Goal: Task Accomplishment & Management: Manage account settings

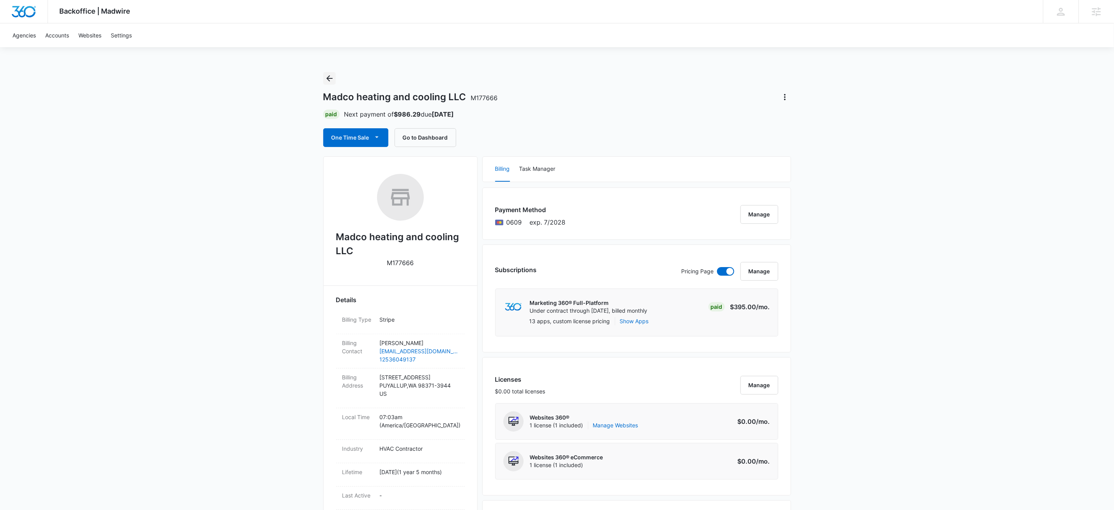
click at [329, 78] on icon "Back" at bounding box center [329, 78] width 6 height 6
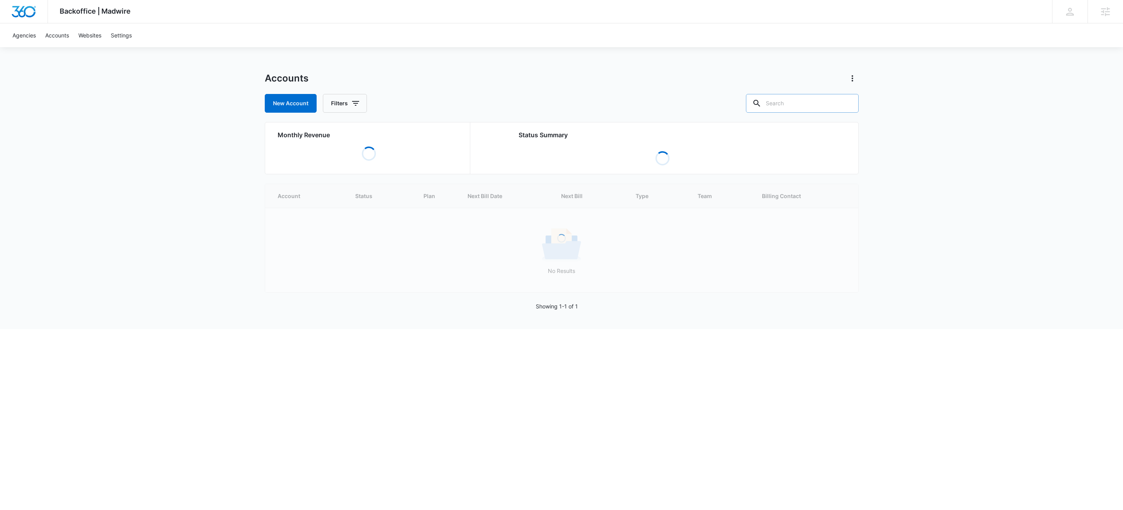
click at [833, 97] on input "text" at bounding box center [802, 103] width 113 height 19
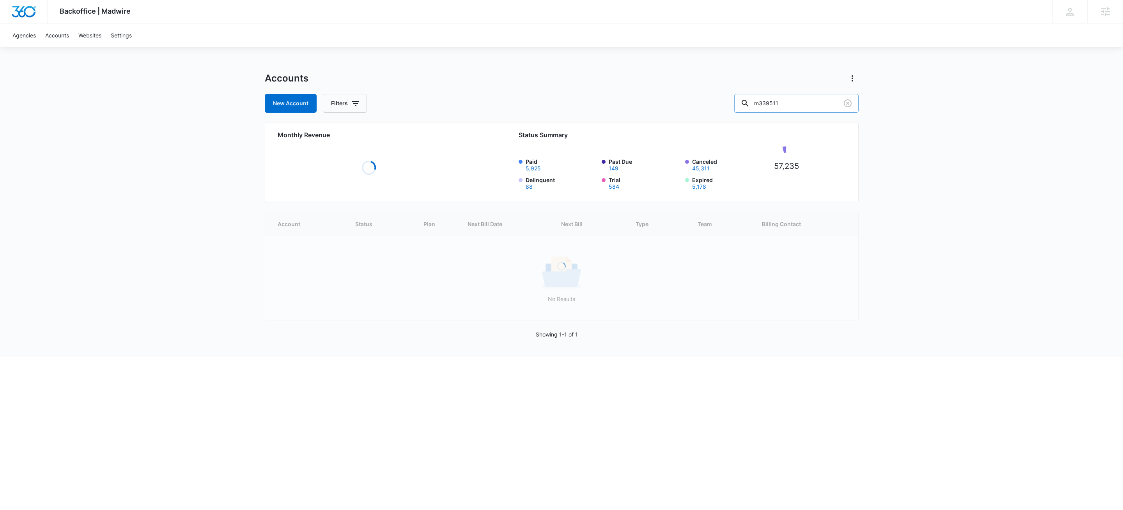
type input "m339511"
click at [359, 106] on icon "button" at bounding box center [355, 103] width 9 height 9
click at [414, 134] on icon "Show Agency filters" at bounding box center [415, 131] width 9 height 9
click at [385, 158] on label "Search All Agencies" at bounding box center [378, 158] width 90 height 8
click at [333, 158] on input "Search All Agencies" at bounding box center [333, 158] width 0 height 0
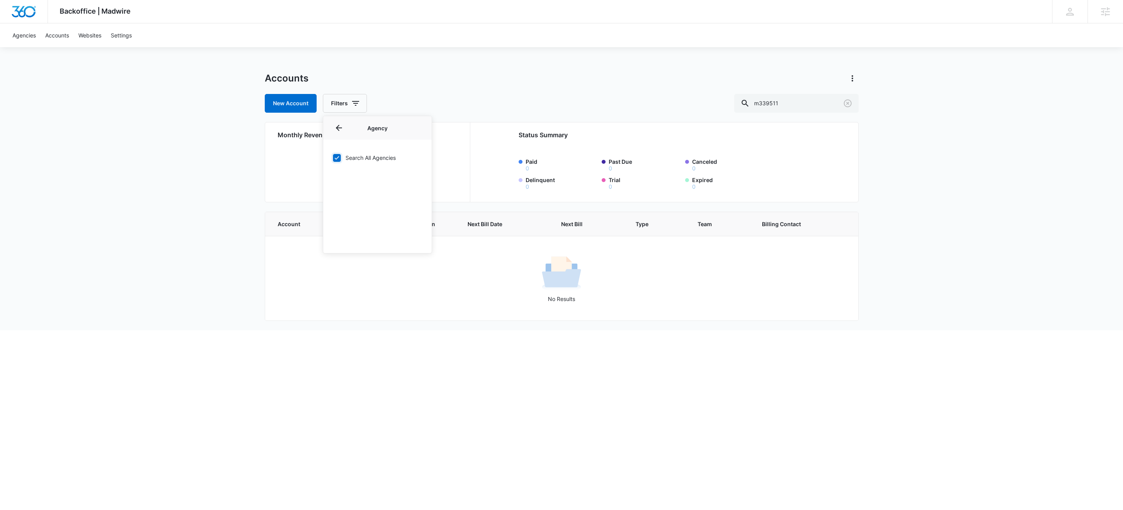
checkbox input "true"
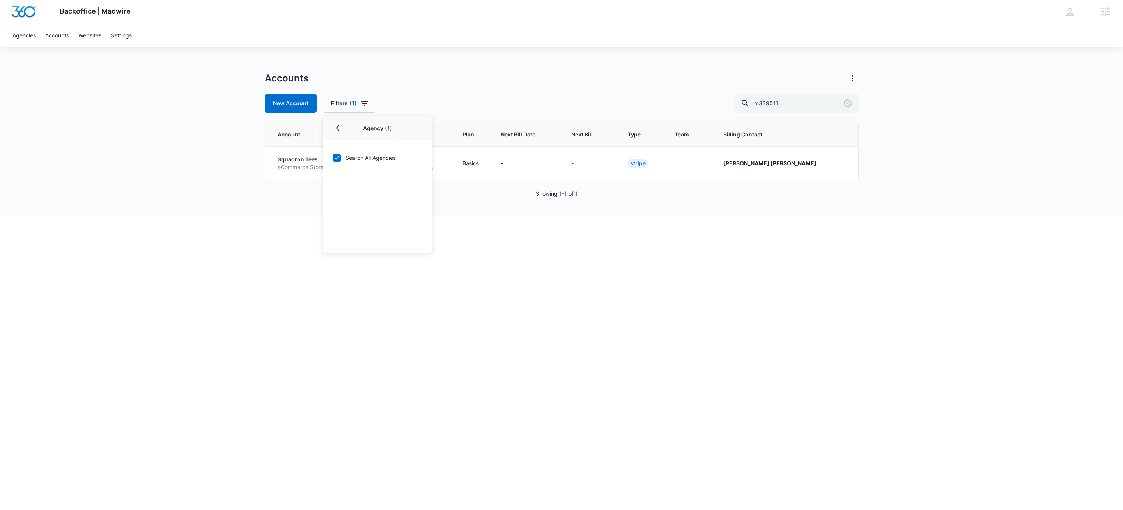
click at [562, 81] on div "Accounts" at bounding box center [562, 78] width 594 height 12
click at [315, 161] on p "Squadron Tees" at bounding box center [304, 160] width 52 height 8
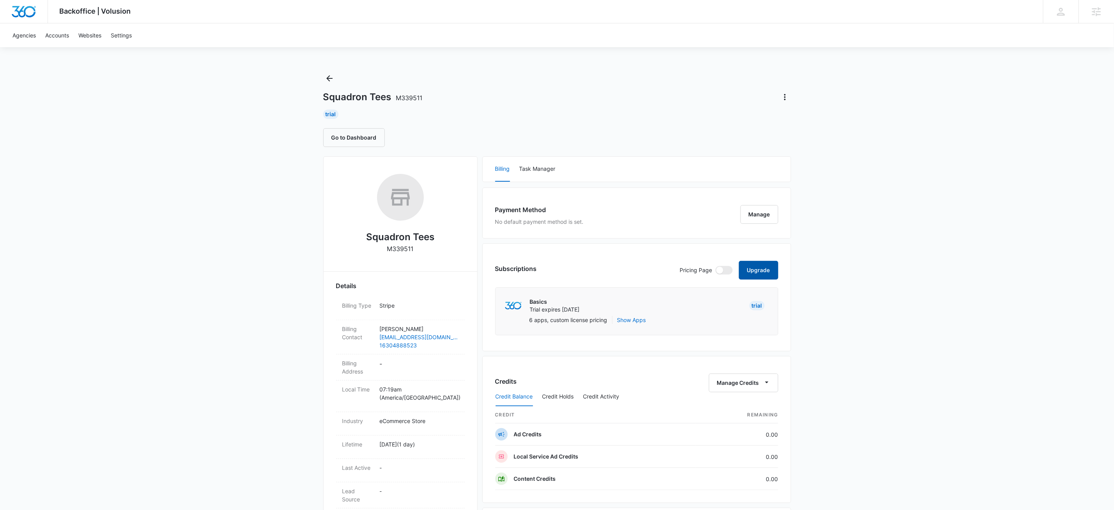
click at [758, 271] on button "Upgrade" at bounding box center [758, 270] width 39 height 19
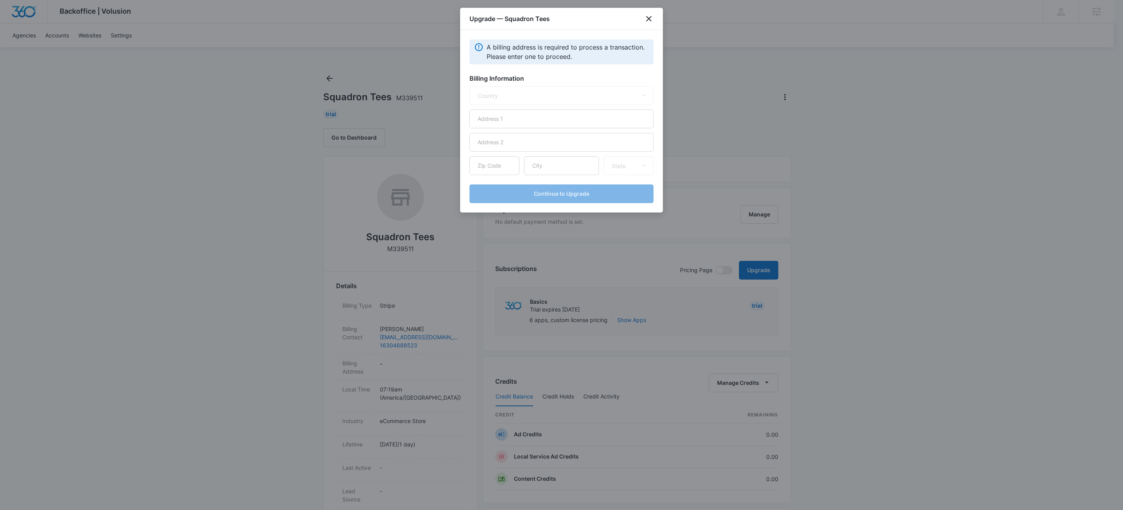
select select "US"
click at [550, 117] on input "text" at bounding box center [562, 119] width 184 height 19
type input "[STREET_ADDRESS][PERSON_NAME]"
type input "60103"
type input "[PERSON_NAME]"
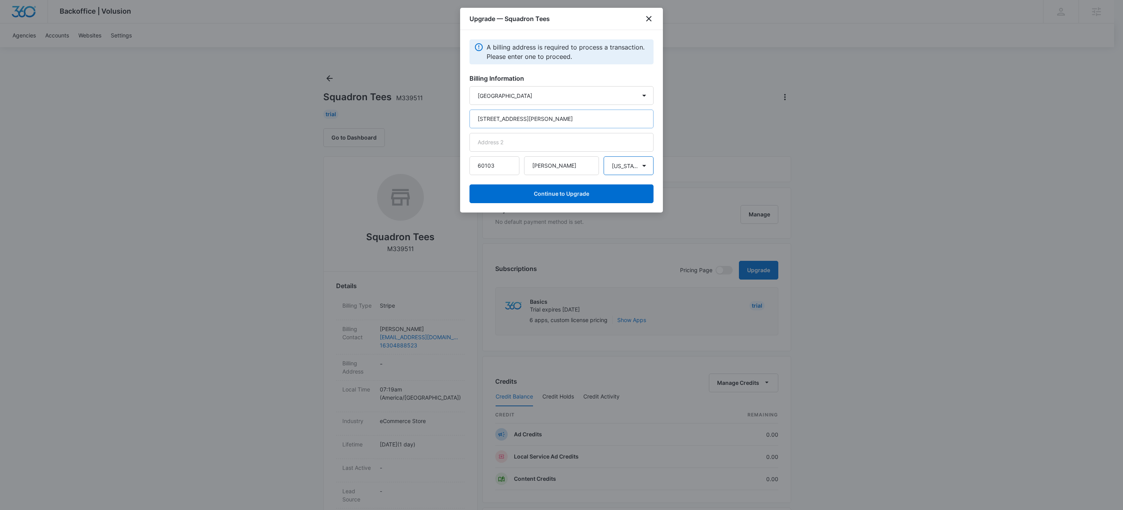
select select "IL"
click at [580, 190] on button "Continue to Upgrade" at bounding box center [562, 193] width 184 height 19
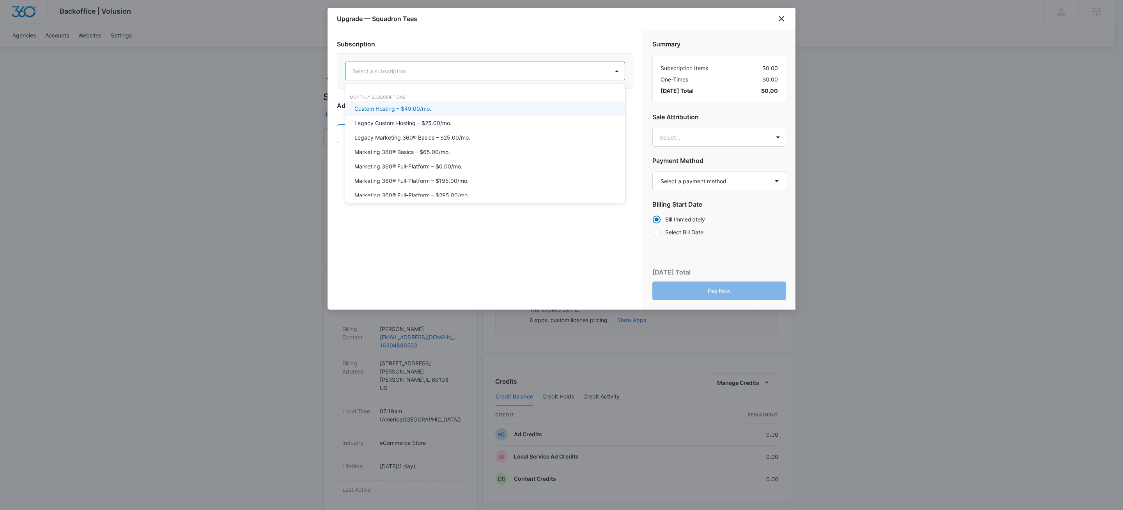
click at [549, 66] on div at bounding box center [476, 71] width 246 height 10
click at [468, 148] on div "Marketing 360® Basics – $65.00/mo." at bounding box center [485, 152] width 260 height 8
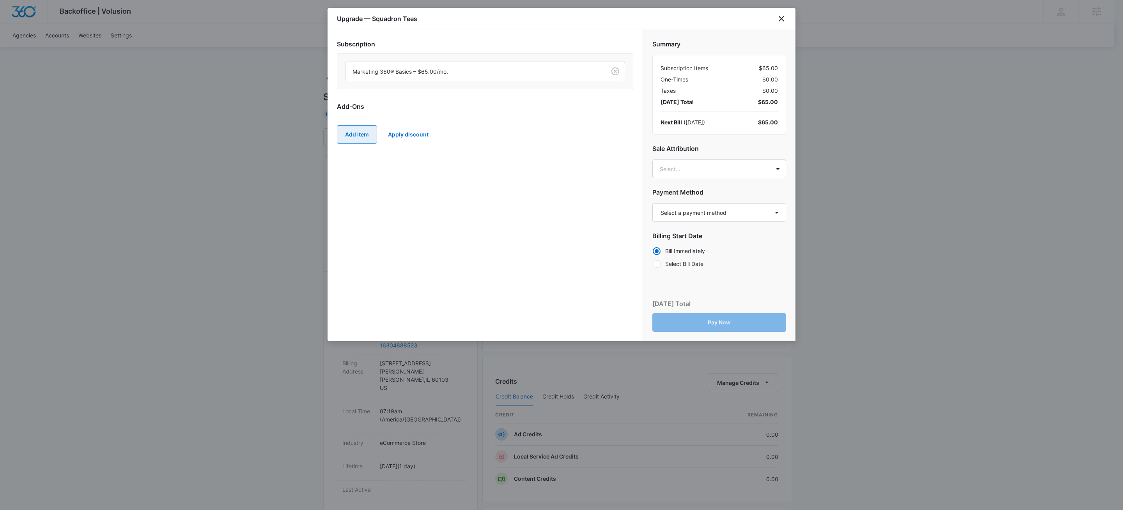
click at [360, 132] on button "Add Item" at bounding box center [357, 134] width 40 height 19
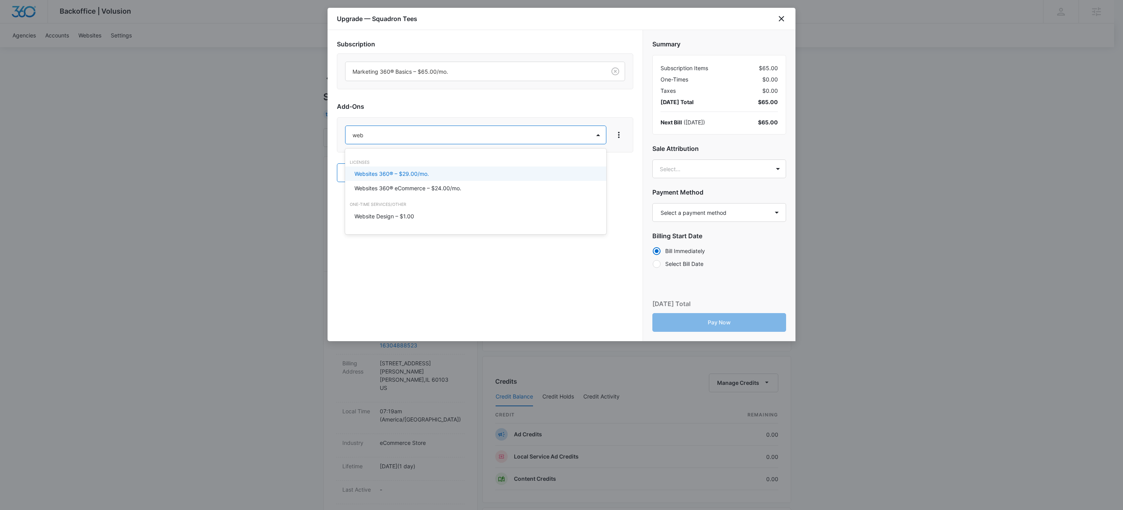
type input "webs"
click at [398, 215] on p "Website Design – $1.00" at bounding box center [385, 216] width 60 height 8
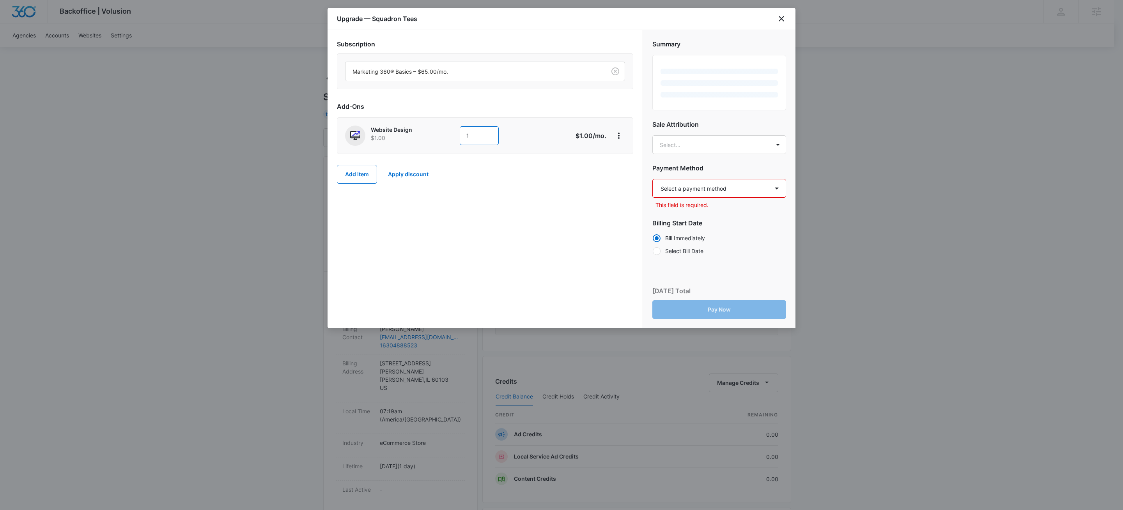
click at [485, 139] on input "1" at bounding box center [479, 135] width 39 height 19
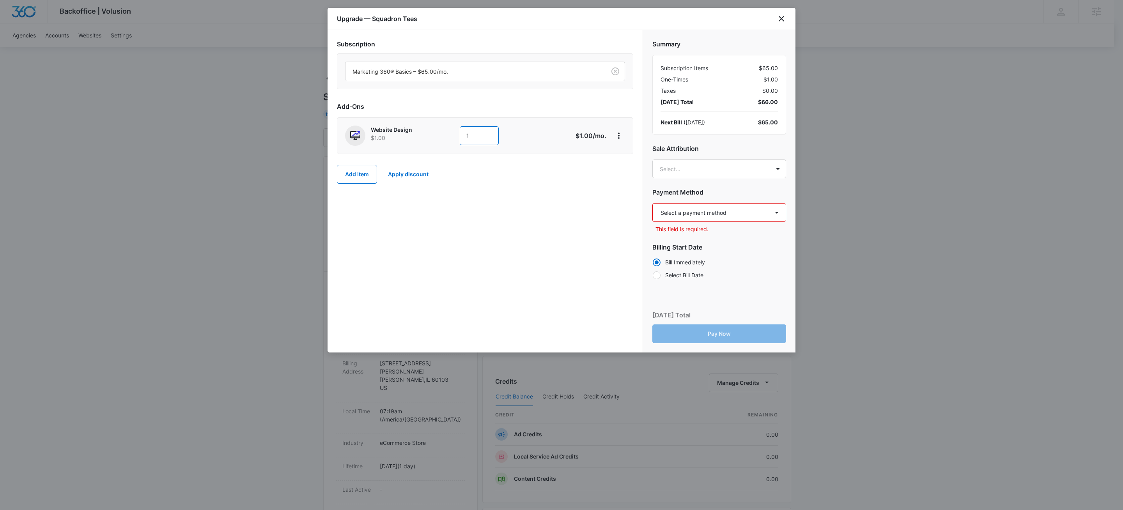
click at [485, 139] on input "1" at bounding box center [479, 135] width 39 height 19
type input "2610"
click at [418, 288] on div "Subscription Marketing 360® Basics – $65.00/mo. Add-Ons Website Design $1.00 26…" at bounding box center [485, 191] width 315 height 323
click at [692, 167] on body "Backoffice | Volusion Apps Settings KW Kait Weagraff kaitlyn.weagraff@madwire.c…" at bounding box center [561, 387] width 1123 height 775
type input "jordan clay"
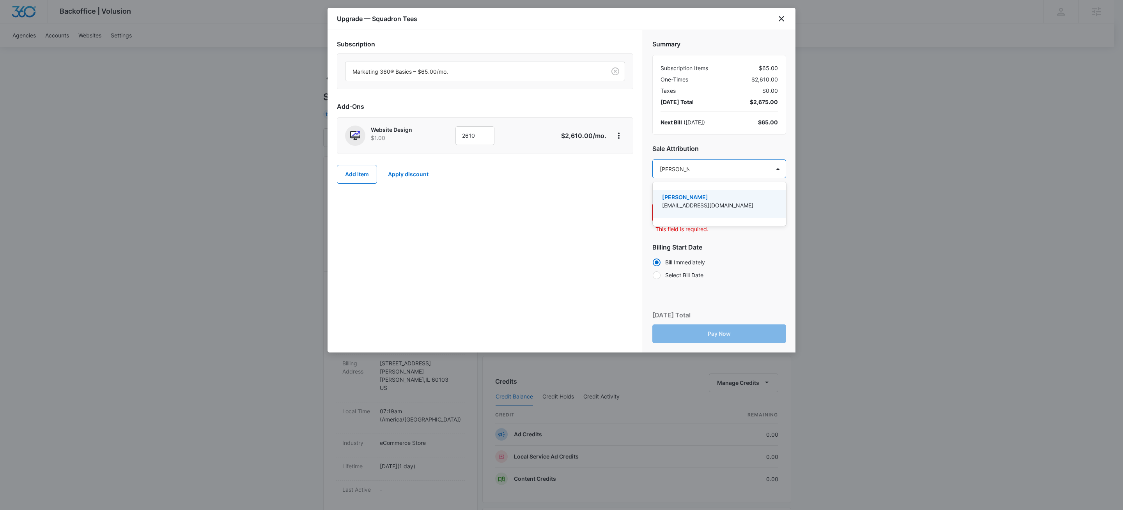
click at [722, 202] on p "jordan.clay@madwire.com" at bounding box center [718, 205] width 113 height 8
click at [535, 291] on div at bounding box center [561, 255] width 1123 height 510
click at [679, 224] on div "Select a payment method Mastercard ending in 4873 New payment method Monthly in…" at bounding box center [719, 219] width 134 height 30
click at [683, 218] on select "Select a payment method Mastercard ending in 4873 New payment method Monthly in…" at bounding box center [719, 213] width 134 height 19
select select "pm_1SFagoA4n8RTgNjUqNWttULZ"
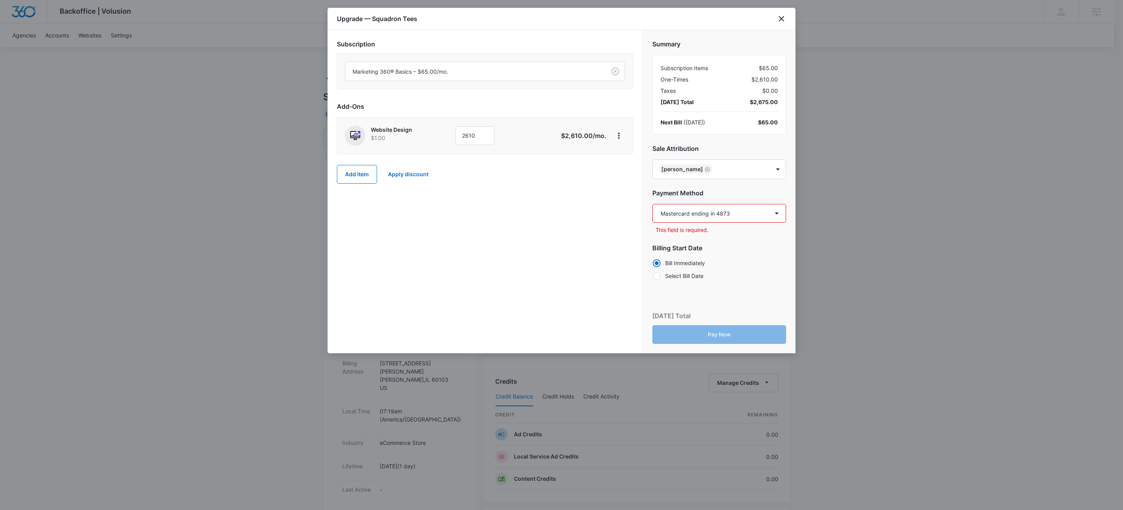
click at [652, 205] on select "Select a payment method Mastercard ending in 4873 New payment method Monthly in…" at bounding box center [719, 213] width 134 height 19
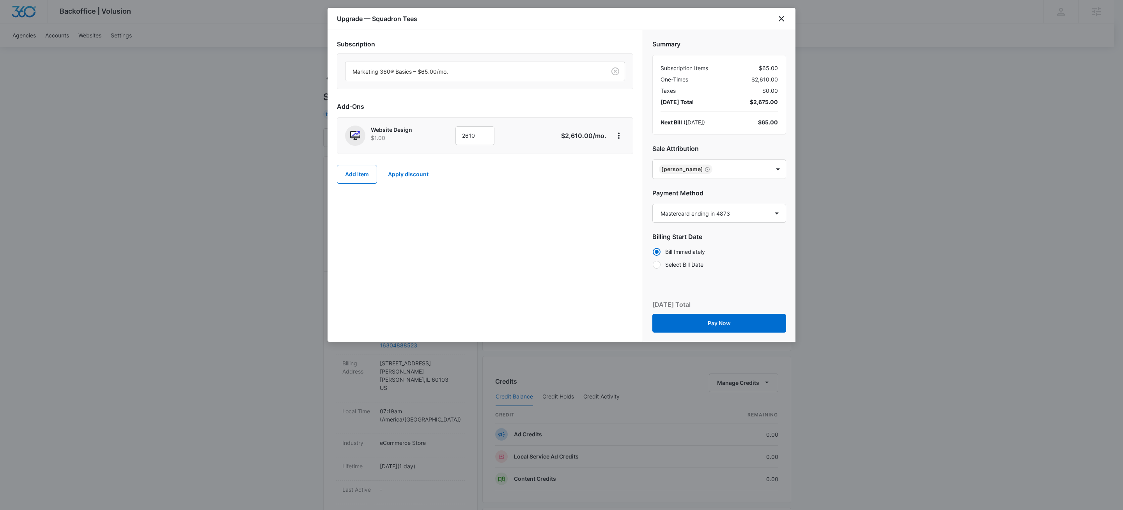
click at [527, 246] on div "Subscription Marketing 360® Basics – $65.00/mo. Add-Ons Website Design $1.00 26…" at bounding box center [485, 186] width 315 height 312
click at [735, 326] on button "Pay Now" at bounding box center [719, 323] width 134 height 19
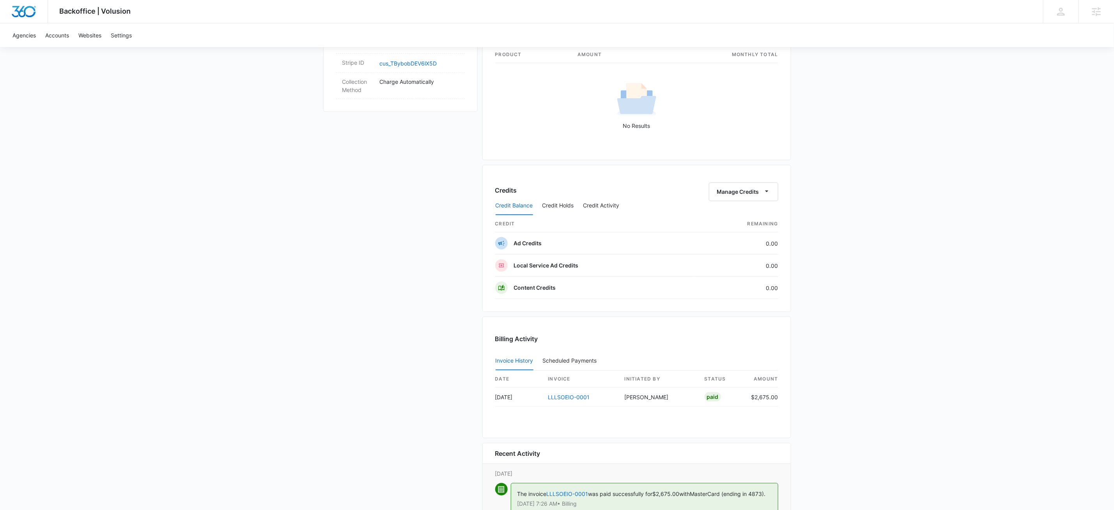
scroll to position [669, 0]
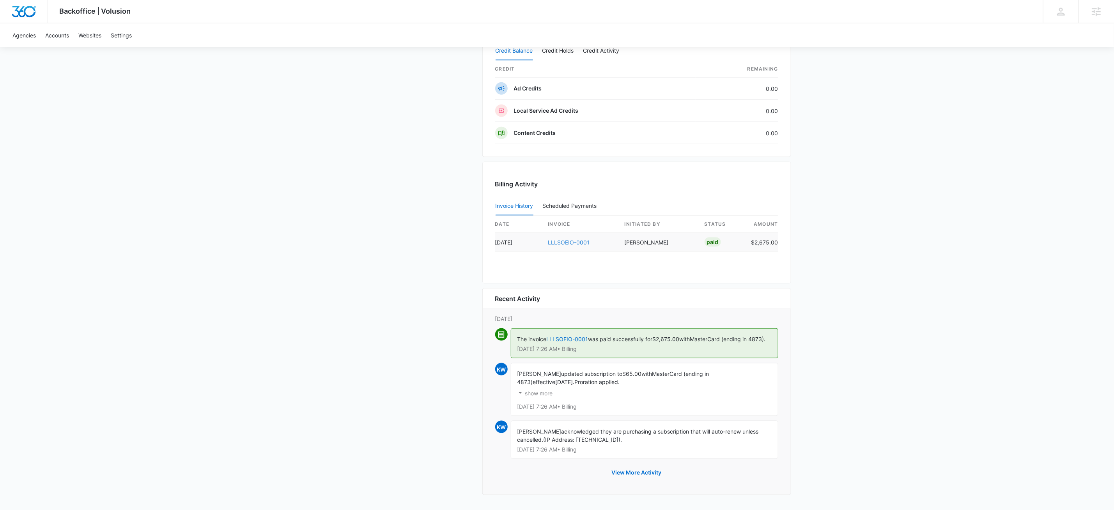
click at [560, 239] on link "LLLSOEIO-0001" at bounding box center [569, 242] width 42 height 7
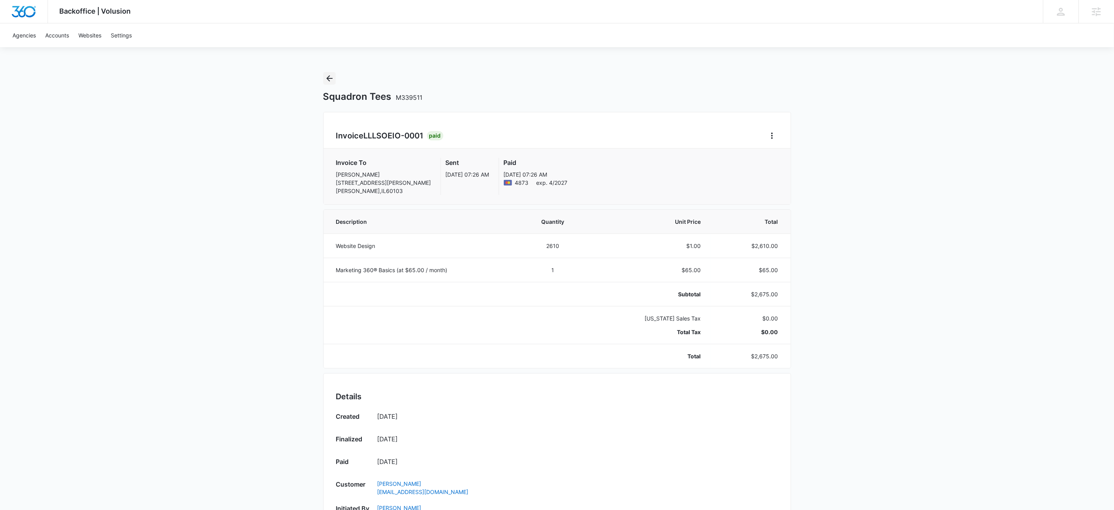
click at [330, 74] on icon "Back" at bounding box center [329, 78] width 9 height 9
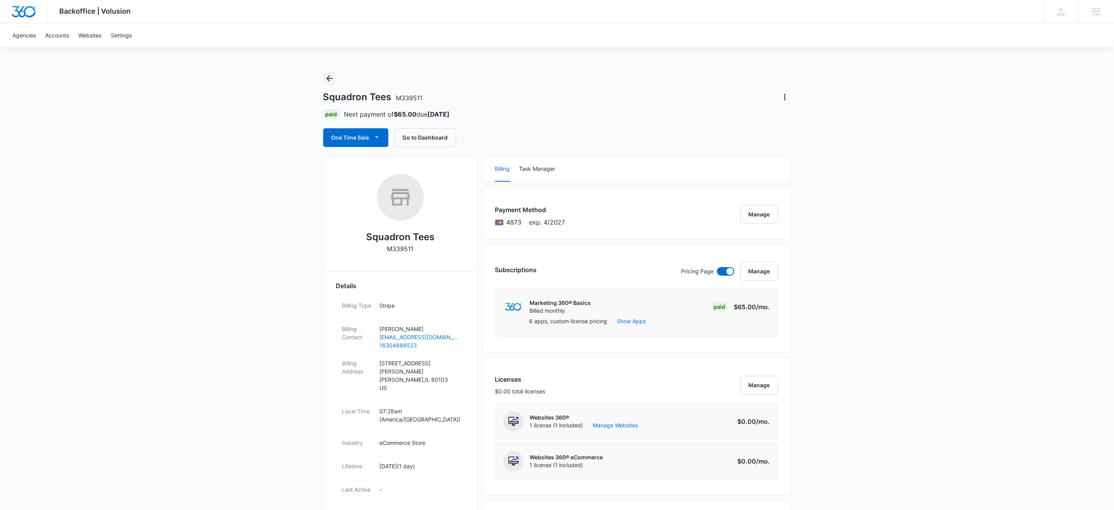
click at [330, 74] on icon "Back" at bounding box center [329, 78] width 9 height 9
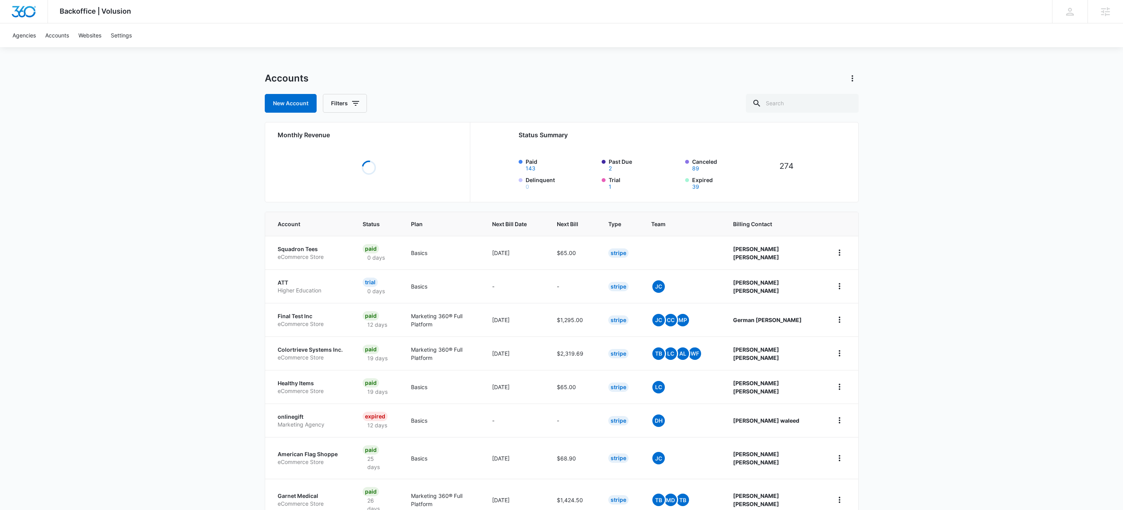
drag, startPoint x: 841, startPoint y: 76, endPoint x: 831, endPoint y: 102, distance: 28.0
click at [841, 76] on div at bounding box center [849, 78] width 19 height 12
click at [830, 103] on input "text" at bounding box center [797, 103] width 113 height 19
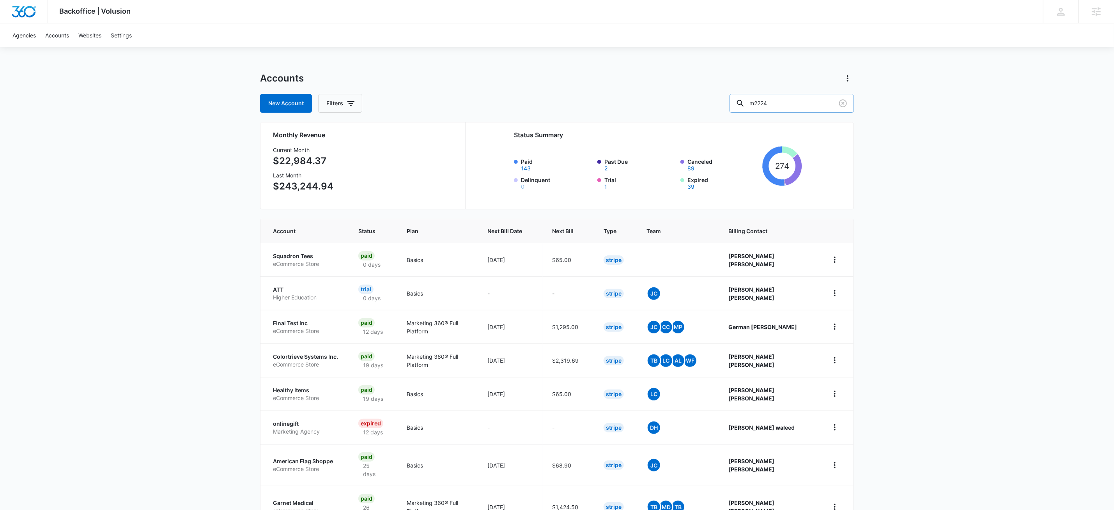
type input "m2224"
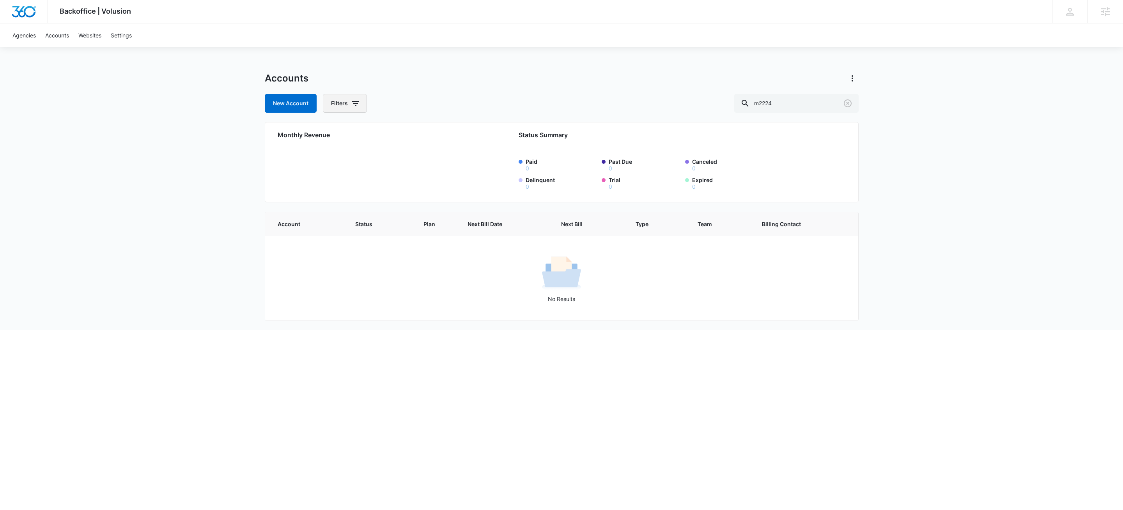
click at [353, 104] on icon "button" at bounding box center [355, 103] width 9 height 9
click at [414, 133] on icon "Show Agency filters" at bounding box center [415, 131] width 9 height 9
click at [383, 157] on label "Search All Agencies" at bounding box center [378, 158] width 90 height 8
click at [333, 158] on input "Search All Agencies" at bounding box center [333, 158] width 0 height 0
checkbox input "true"
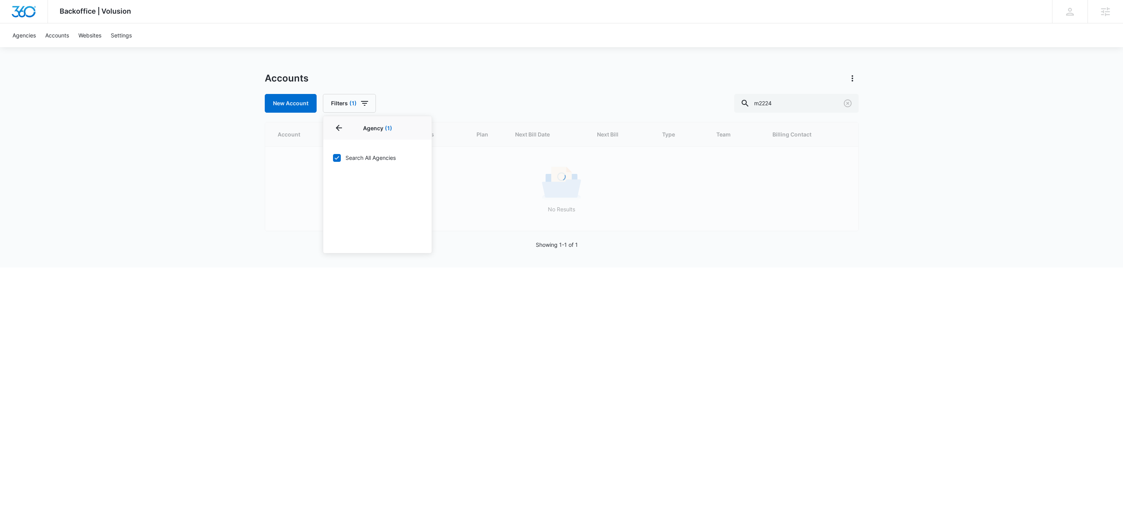
click at [431, 73] on div "Accounts" at bounding box center [562, 78] width 594 height 12
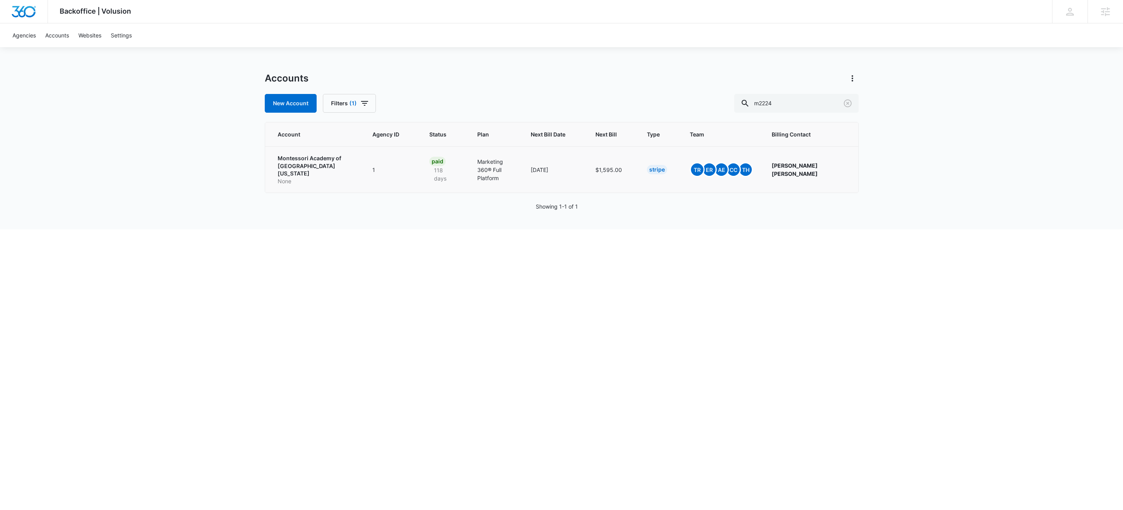
click at [332, 160] on p "Montessori Academy of [GEOGRAPHIC_DATA][US_STATE]" at bounding box center [316, 165] width 76 height 23
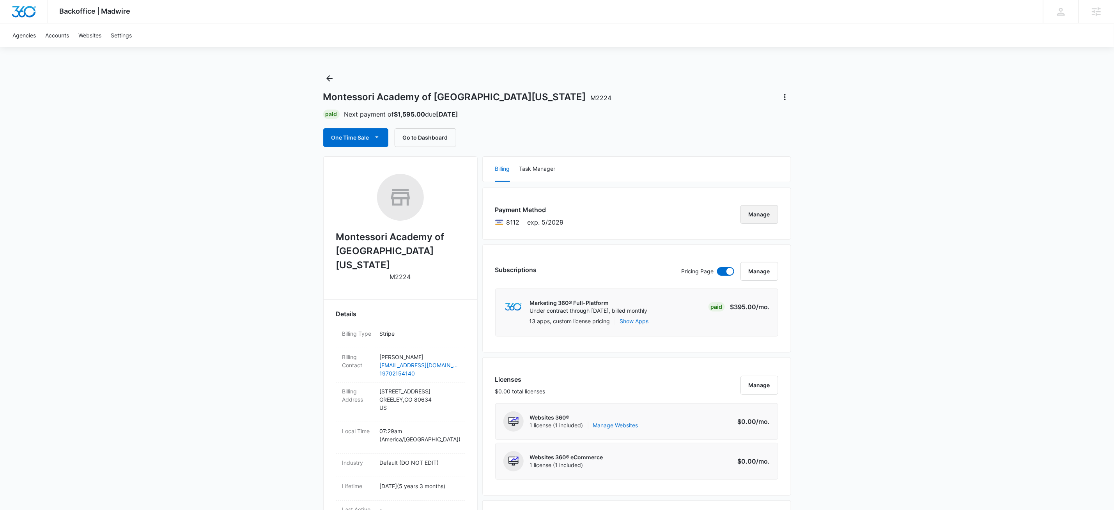
click at [756, 213] on button "Manage" at bounding box center [760, 214] width 38 height 19
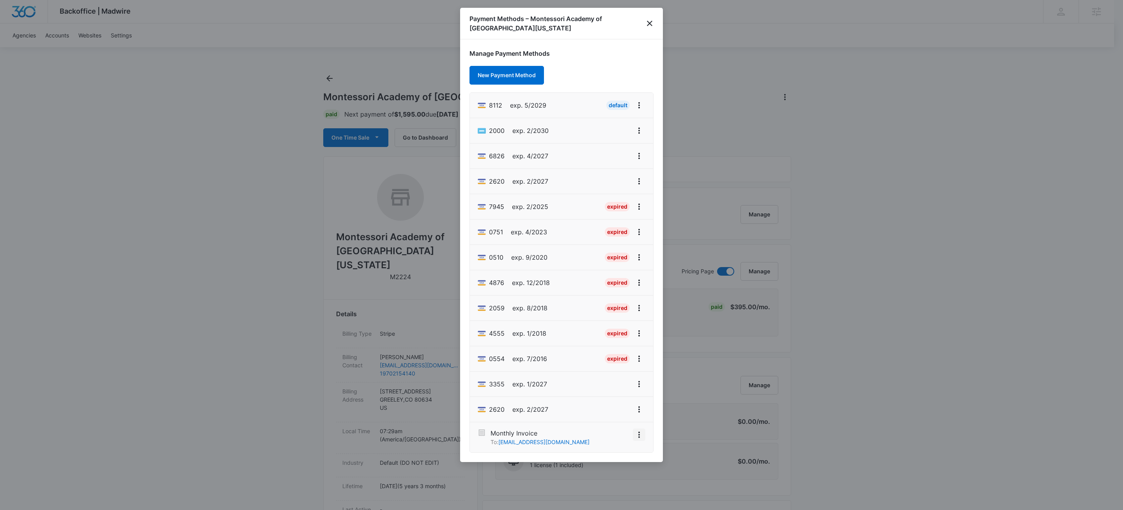
click at [637, 440] on icon "View More" at bounding box center [639, 434] width 9 height 9
click at [622, 415] on div "Activate" at bounding box center [615, 412] width 21 height 5
click at [651, 19] on icon "close" at bounding box center [649, 23] width 9 height 9
